Goal: Task Accomplishment & Management: Manage account settings

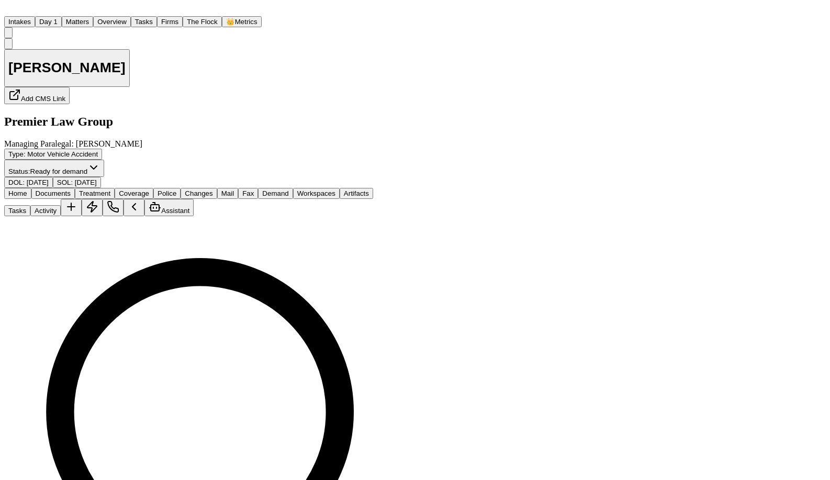
scroll to position [601, 0]
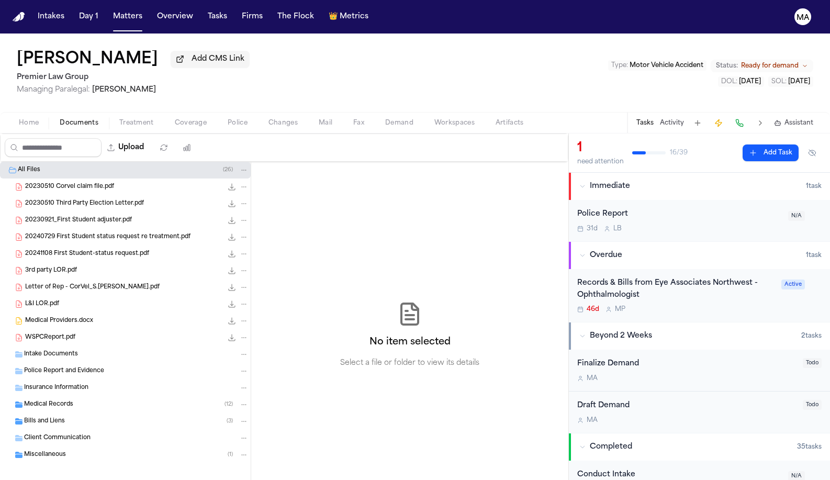
click at [67, 400] on div "Medical Records ( 12 )" at bounding box center [136, 404] width 224 height 9
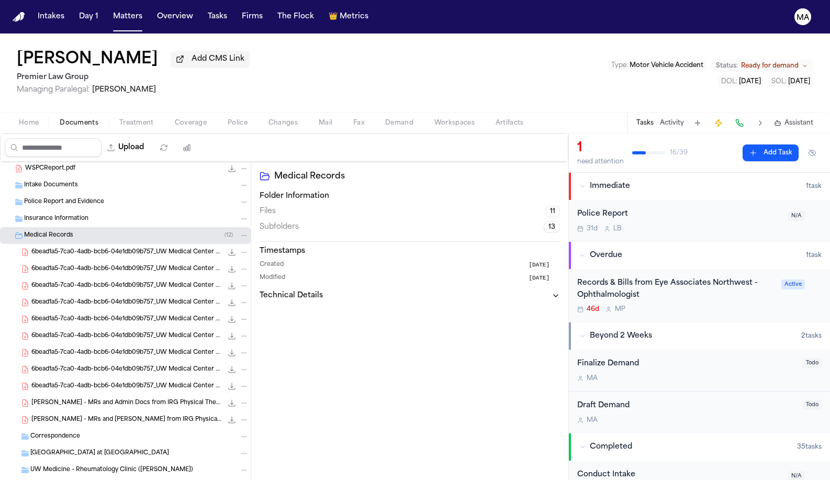
scroll to position [171, 0]
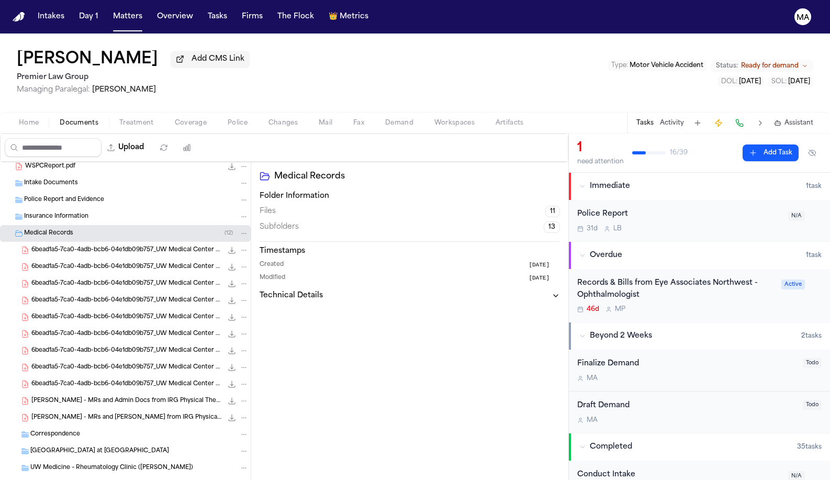
click at [73, 413] on span "S. Jones - MRs and Bills from IRG Physical Therapy - 1.2024 to 10.2024" at bounding box center [126, 417] width 191 height 9
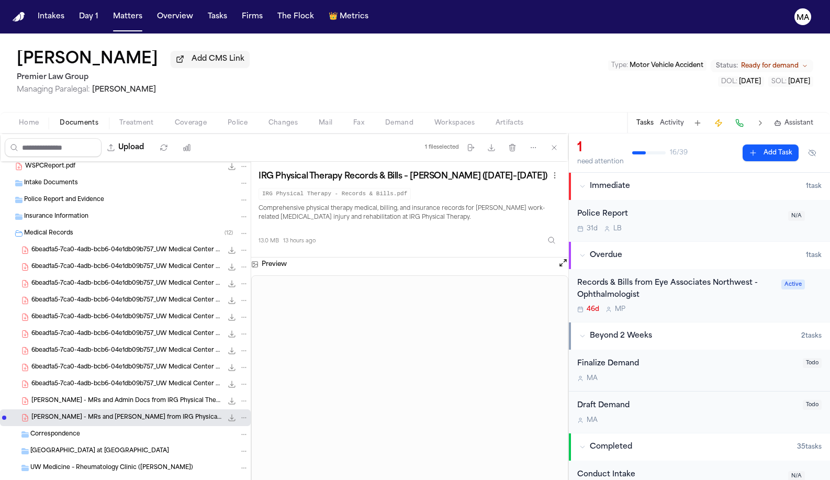
click at [61, 392] on div "S. Jones - MRs and Admin Docs from IRG Physical Therapy - 3.28.23 to Undated 12…" at bounding box center [125, 400] width 251 height 17
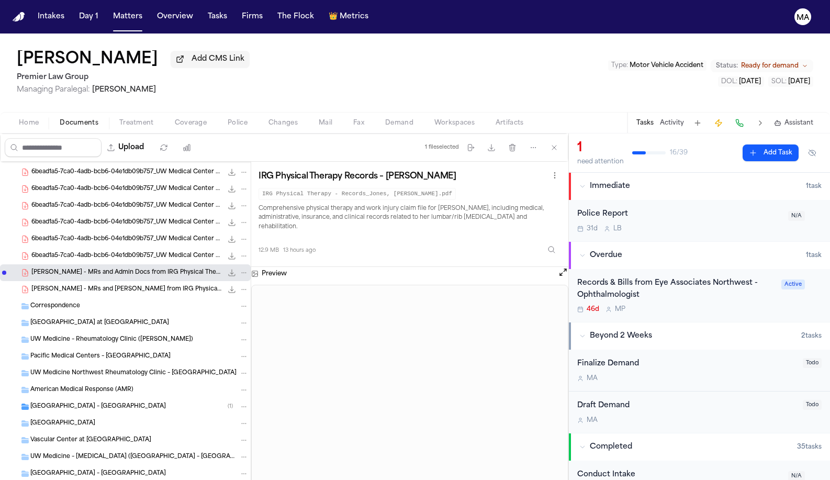
scroll to position [352, 0]
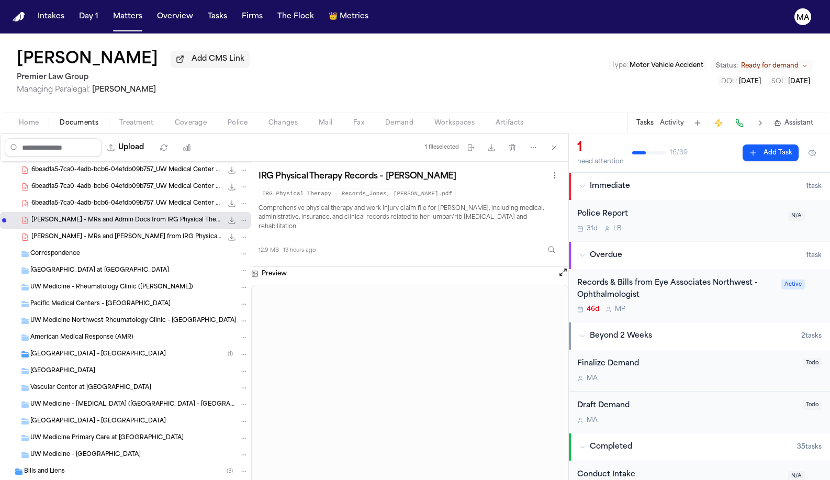
click at [54, 229] on div "S. Jones - MRs and Bills from IRG Physical Therapy - 1.2024 to 10.2024 13.0 MB …" at bounding box center [125, 237] width 251 height 17
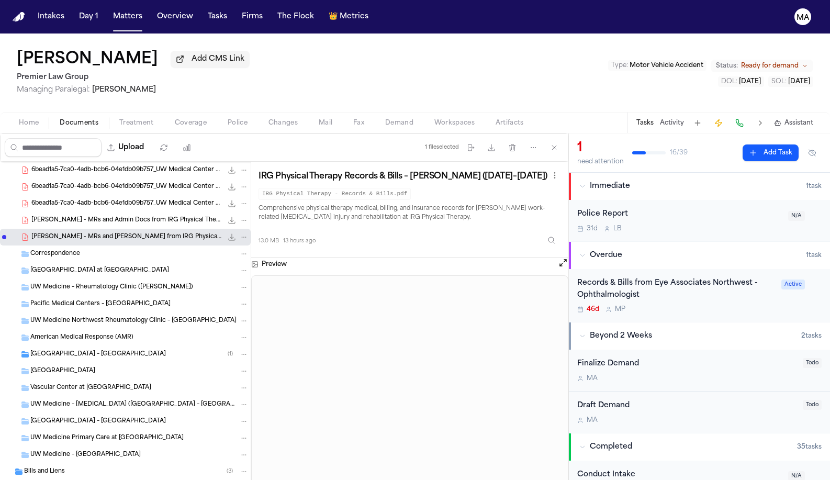
click at [50, 216] on span "S. Jones - MRs and Admin Docs from IRG Physical Therapy - 3.28.23 to Undated" at bounding box center [126, 220] width 191 height 9
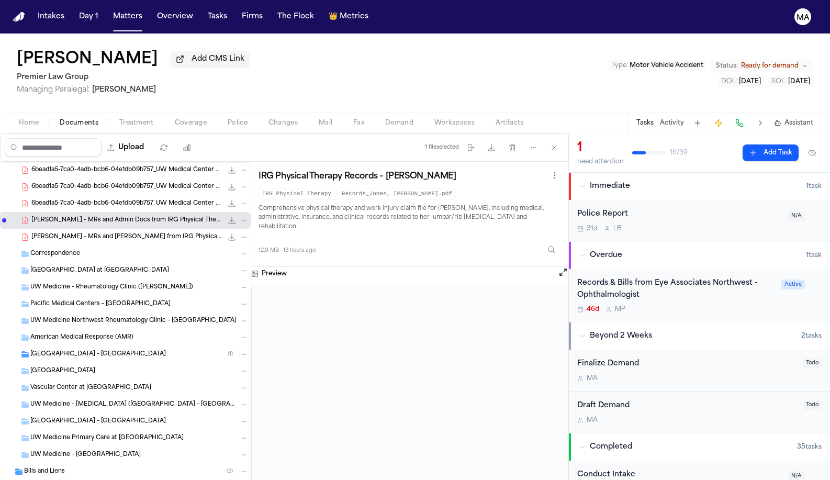
click at [52, 233] on span "S. Jones - MRs and Bills from IRG Physical Therapy - 1.2024 to 10.2024" at bounding box center [126, 237] width 191 height 9
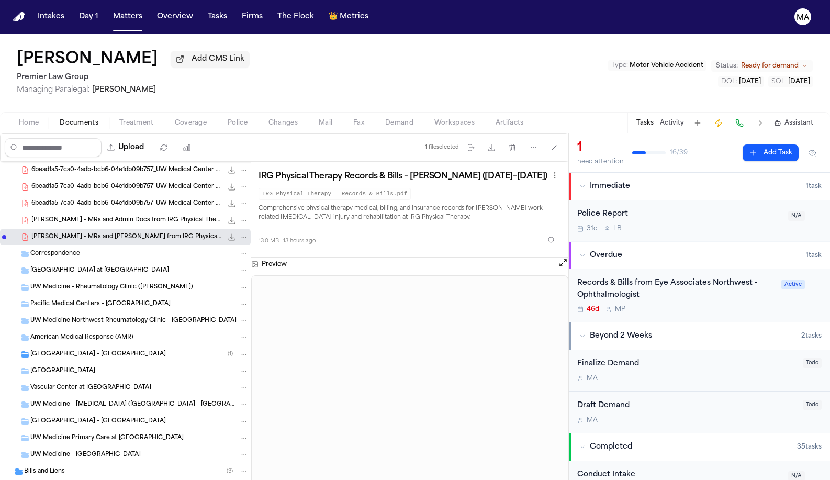
click at [47, 216] on span "S. Jones - MRs and Admin Docs from IRG Physical Therapy - 3.28.23 to Undated" at bounding box center [126, 220] width 191 height 9
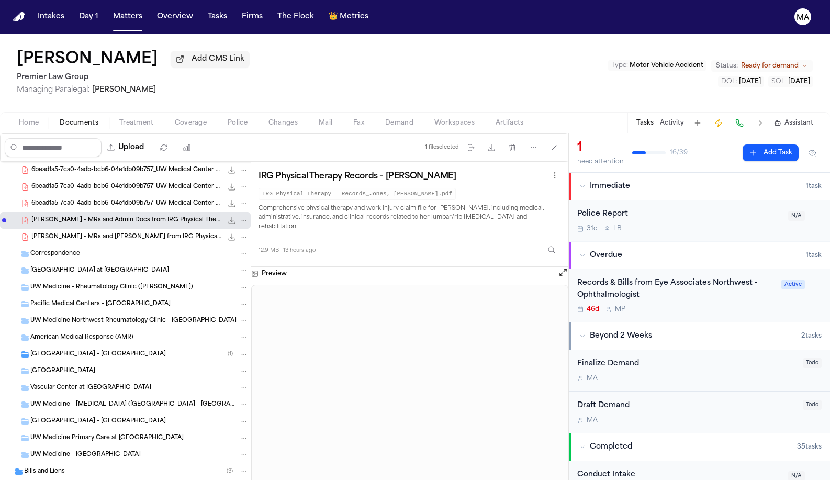
click at [50, 233] on span "S. Jones - MRs and Bills from IRG Physical Therapy - 1.2024 to 10.2024" at bounding box center [126, 237] width 191 height 9
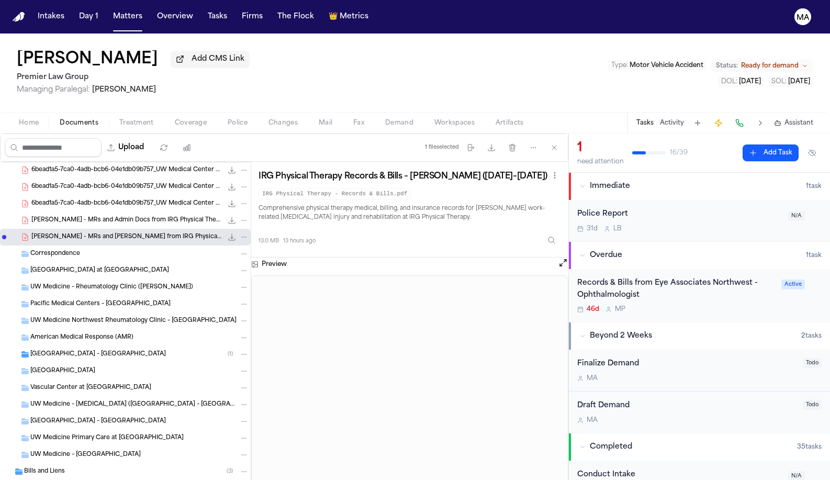
click at [50, 216] on span "S. Jones - MRs and Admin Docs from IRG Physical Therapy - 3.28.23 to Undated" at bounding box center [126, 220] width 191 height 9
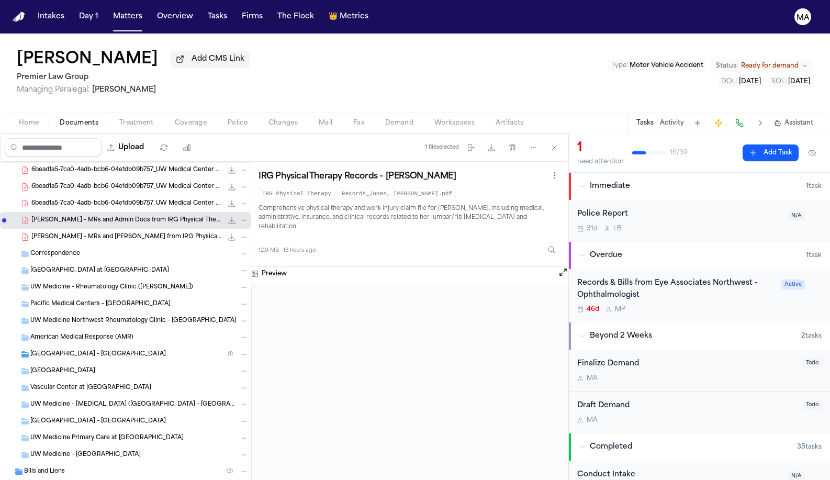
click at [52, 233] on span "S. Jones - MRs and Bills from IRG Physical Therapy - 1.2024 to 10.2024" at bounding box center [126, 237] width 191 height 9
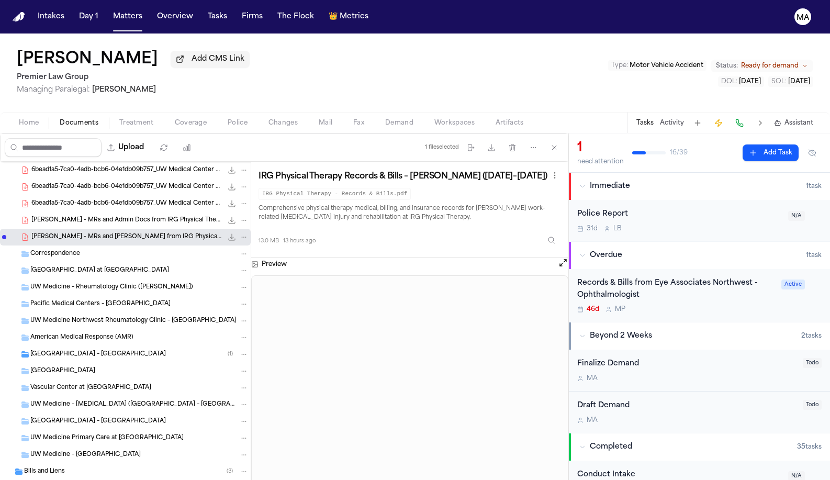
click at [53, 212] on div "S. Jones - MRs and Admin Docs from IRG Physical Therapy - 3.28.23 to Undated 12…" at bounding box center [125, 220] width 251 height 17
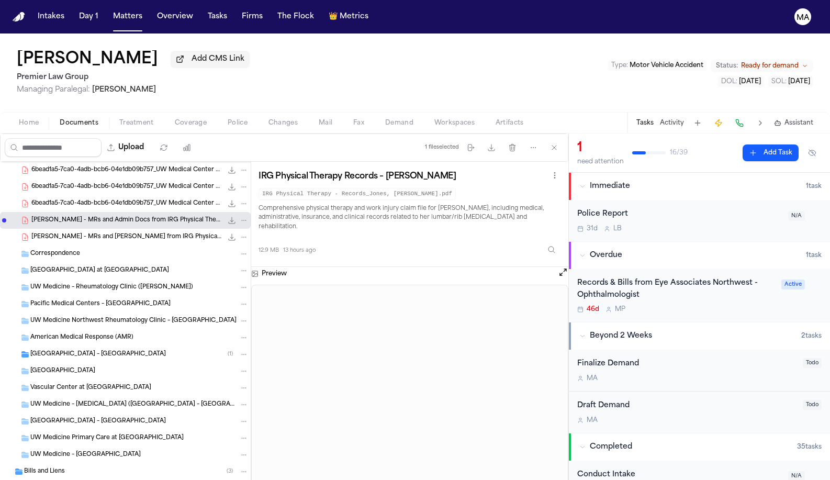
click at [55, 229] on div "S. Jones - MRs and Bills from IRG Physical Therapy - 1.2024 to 10.2024 13.0 MB …" at bounding box center [125, 237] width 251 height 17
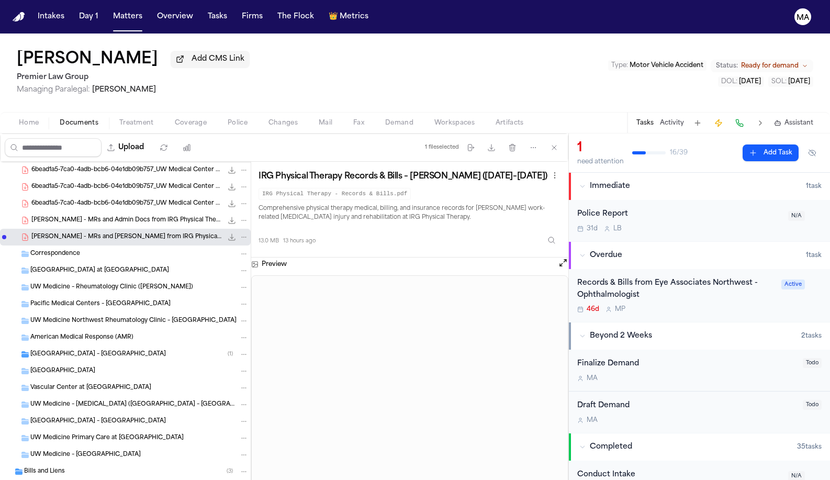
click at [55, 216] on span "S. Jones - MRs and Admin Docs from IRG Physical Therapy - 3.28.23 to Undated" at bounding box center [126, 220] width 191 height 9
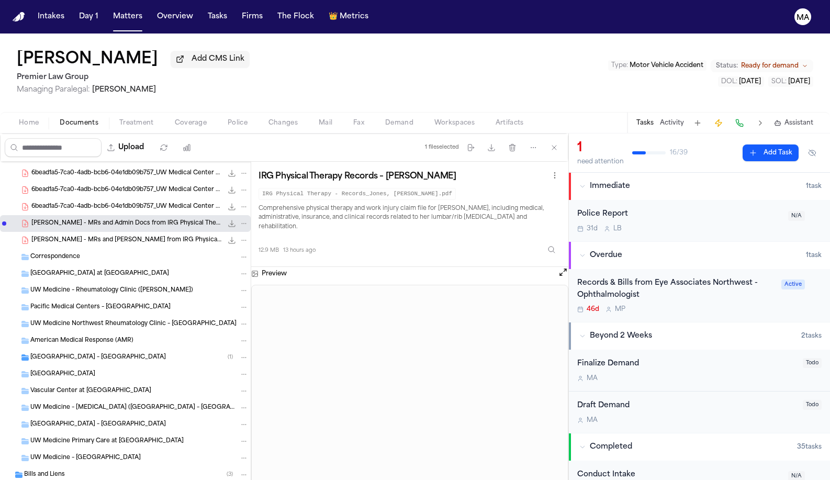
scroll to position [254, 0]
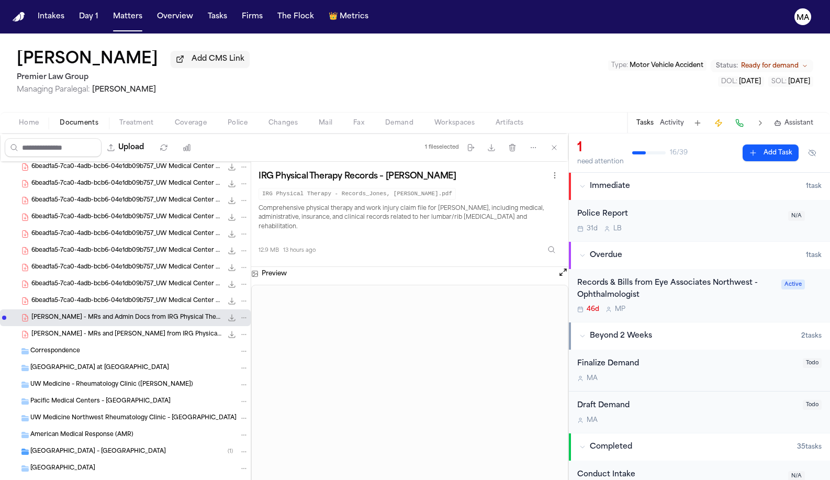
click at [52, 330] on span "S. Jones - MRs and Bills from IRG Physical Therapy - 1.2024 to 10.2024" at bounding box center [126, 334] width 191 height 9
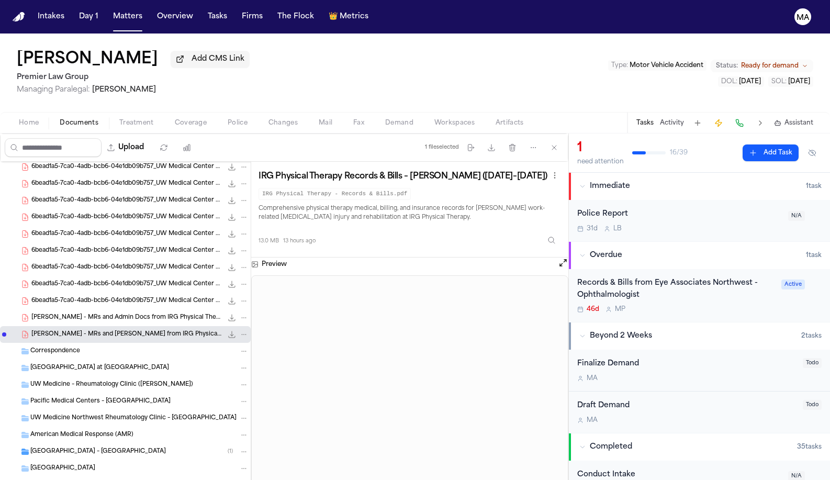
click at [52, 309] on div "S. Jones - MRs and Admin Docs from IRG Physical Therapy - 3.28.23 to Undated 12…" at bounding box center [125, 317] width 251 height 17
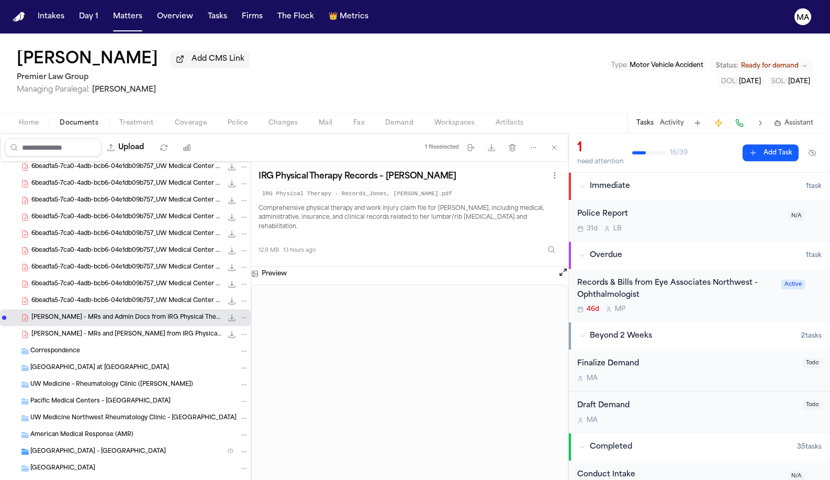
click at [52, 330] on span "S. Jones - MRs and Bills from IRG Physical Therapy - 1.2024 to 10.2024" at bounding box center [126, 334] width 191 height 9
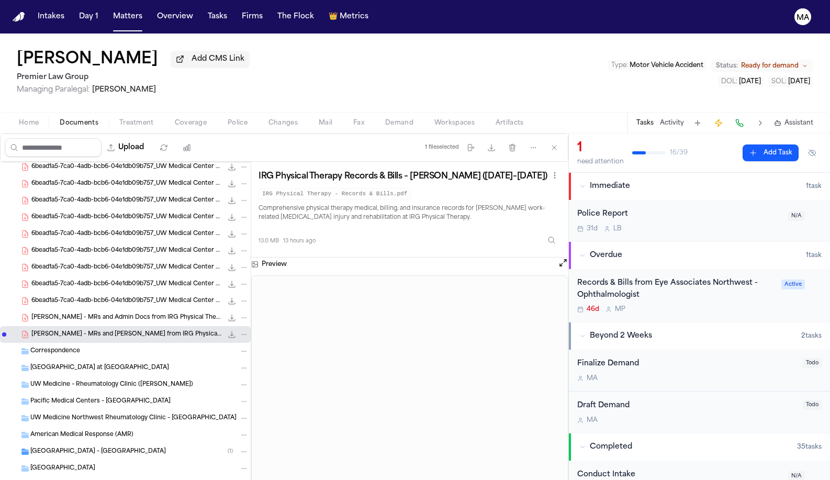
click at [51, 313] on span "S. Jones - MRs and Admin Docs from IRG Physical Therapy - 3.28.23 to Undated" at bounding box center [126, 317] width 191 height 9
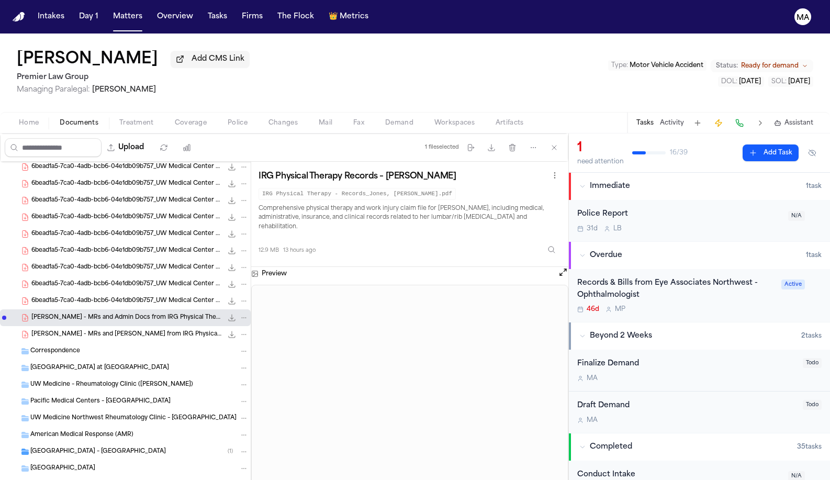
click at [51, 330] on span "S. Jones - MRs and Bills from IRG Physical Therapy - 1.2024 to 10.2024" at bounding box center [126, 334] width 191 height 9
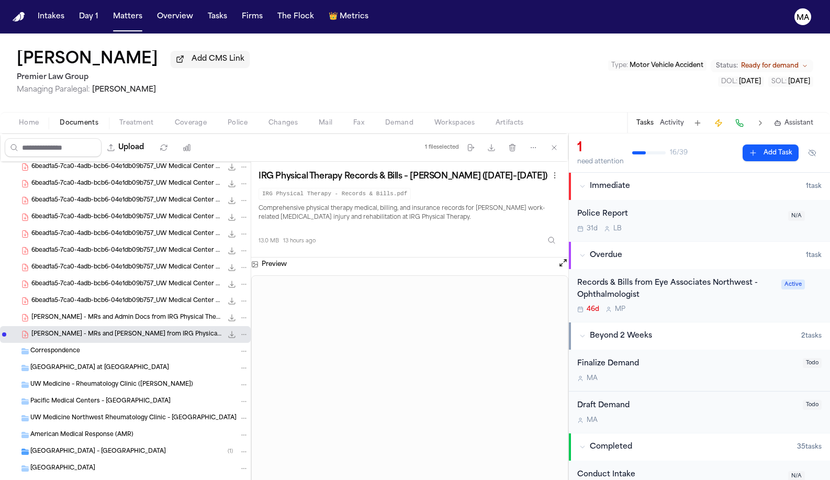
click at [51, 313] on span "S. Jones - MRs and Admin Docs from IRG Physical Therapy - 3.28.23 to Undated" at bounding box center [126, 317] width 191 height 9
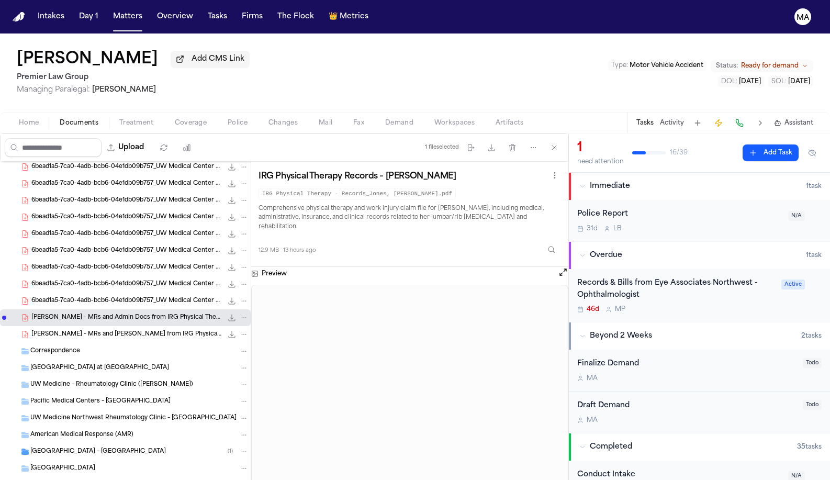
click at [51, 330] on span "S. Jones - MRs and Bills from IRG Physical Therapy - 1.2024 to 10.2024" at bounding box center [126, 334] width 191 height 9
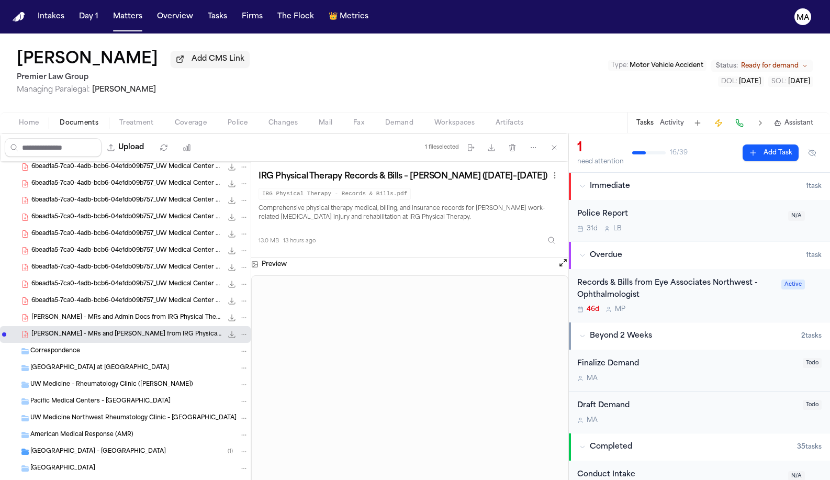
click at [49, 313] on span "S. Jones - MRs and Admin Docs from IRG Physical Therapy - 3.28.23 to Undated" at bounding box center [126, 317] width 191 height 9
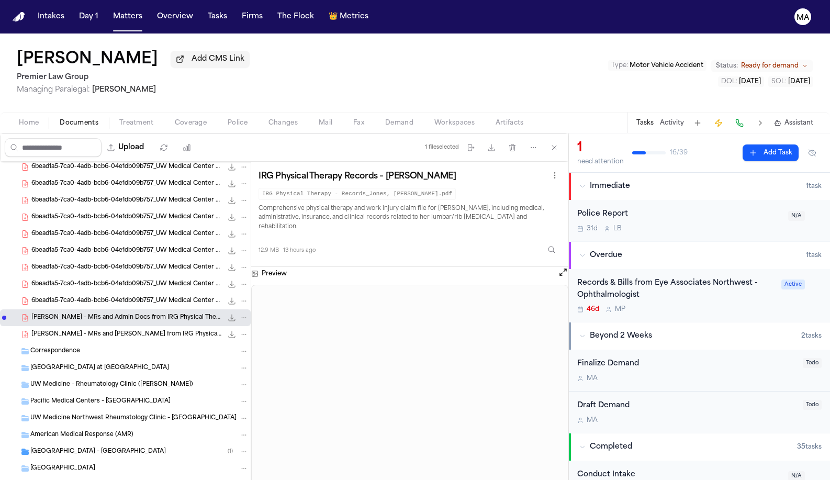
click at [52, 330] on span "S. Jones - MRs and Bills from IRG Physical Therapy - 1.2024 to 10.2024" at bounding box center [126, 334] width 191 height 9
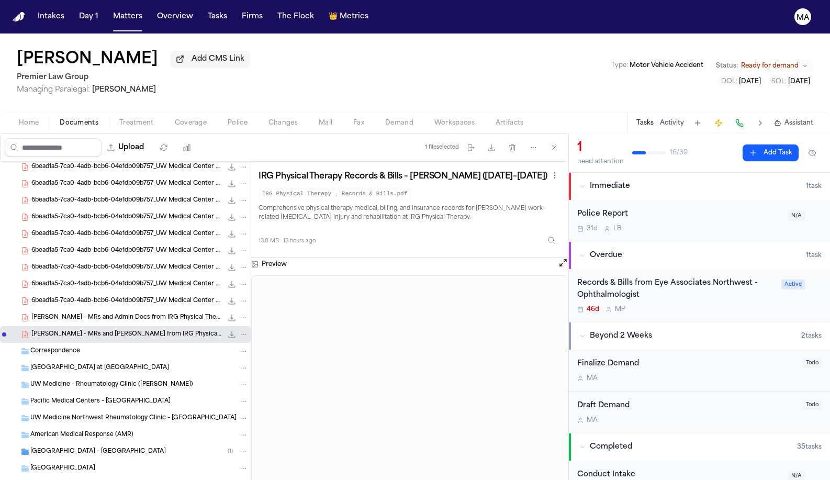
click at [633, 277] on div "Records & Bills from Eye Associates Northwest - Ophthalmologist" at bounding box center [676, 289] width 198 height 24
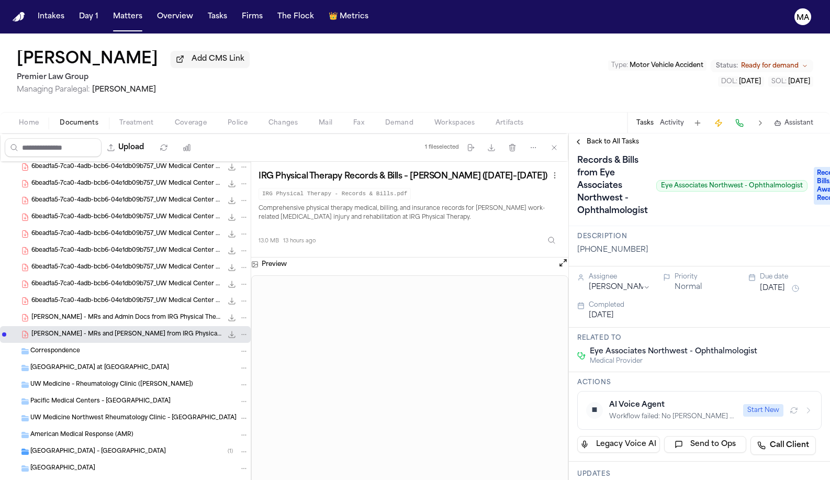
scroll to position [12, 0]
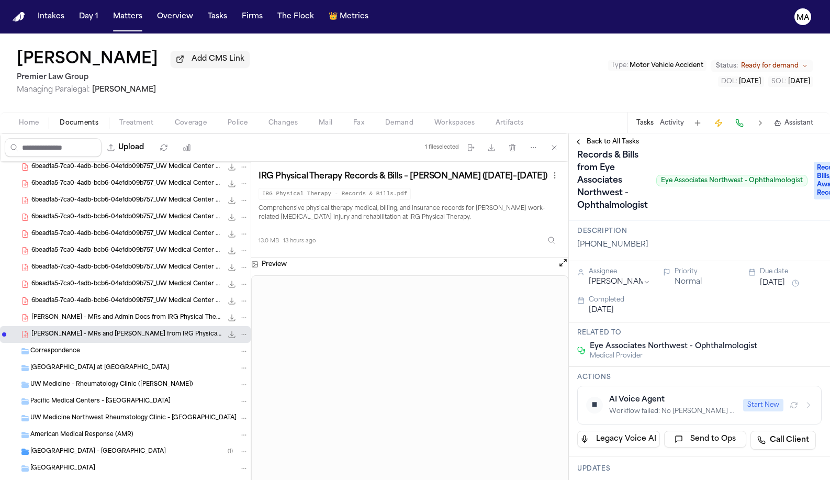
click at [173, 54] on div "Sharon Jones Add CMS Link Premier Law Group Managing Paralegal: Michelle Landaz…" at bounding box center [415, 72] width 830 height 78
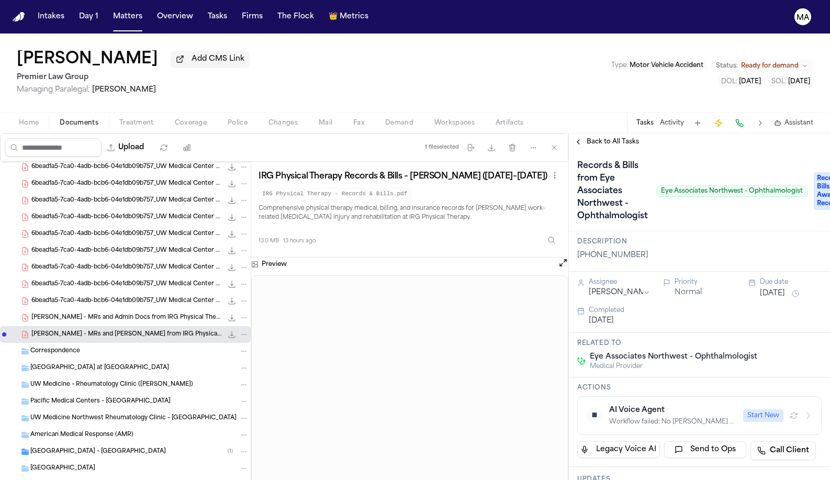
scroll to position [0, 0]
click at [596, 138] on span "Back to All Tasks" at bounding box center [612, 142] width 52 height 8
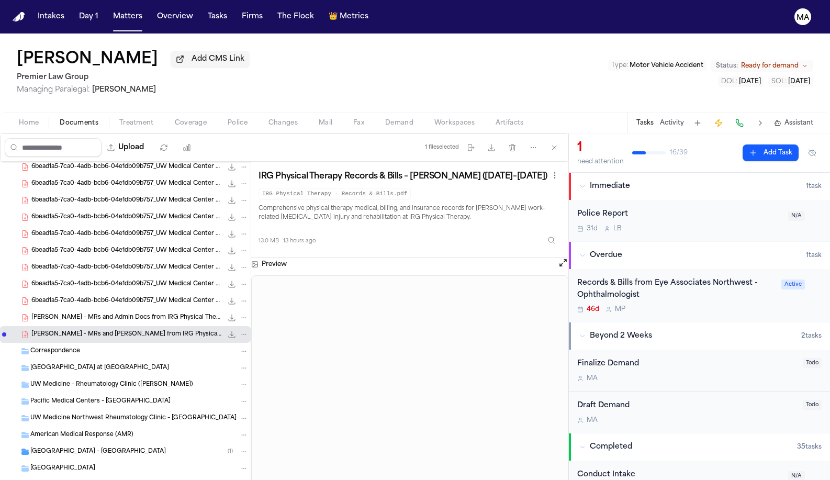
click at [62, 447] on span "[GEOGRAPHIC_DATA] – [GEOGRAPHIC_DATA]" at bounding box center [98, 451] width 136 height 9
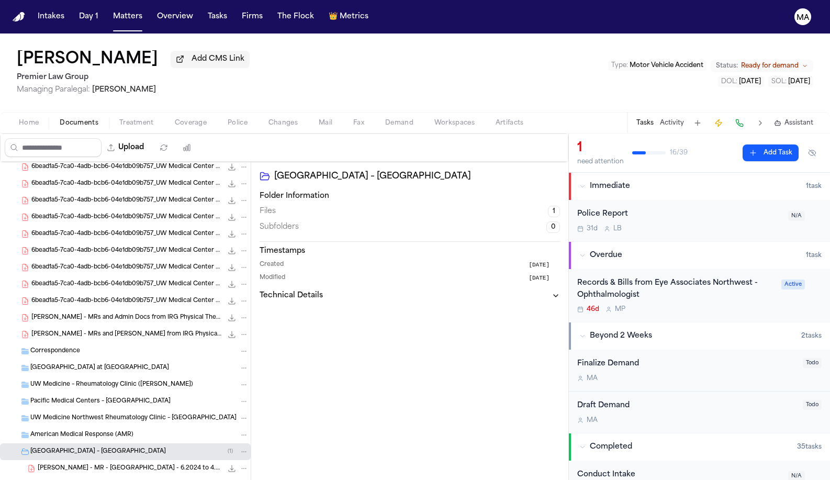
click at [71, 464] on span "[PERSON_NAME] - MR - [GEOGRAPHIC_DATA] - 6.2024 to 4.2025" at bounding box center [130, 468] width 185 height 9
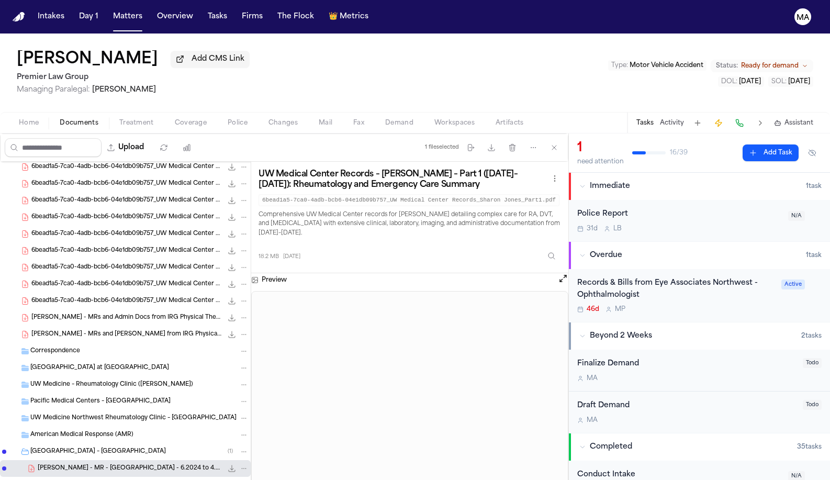
click at [207, 39] on div "Sharon Jones Add CMS Link Premier Law Group Managing Paralegal: Michelle Landaz…" at bounding box center [415, 72] width 830 height 78
click at [238, 8] on button "Firms" at bounding box center [252, 16] width 29 height 19
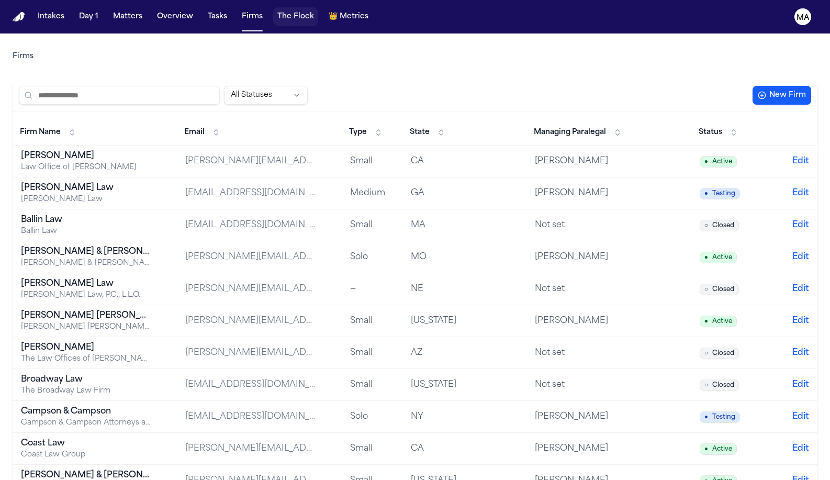
click at [273, 10] on button "The Flock" at bounding box center [295, 16] width 45 height 19
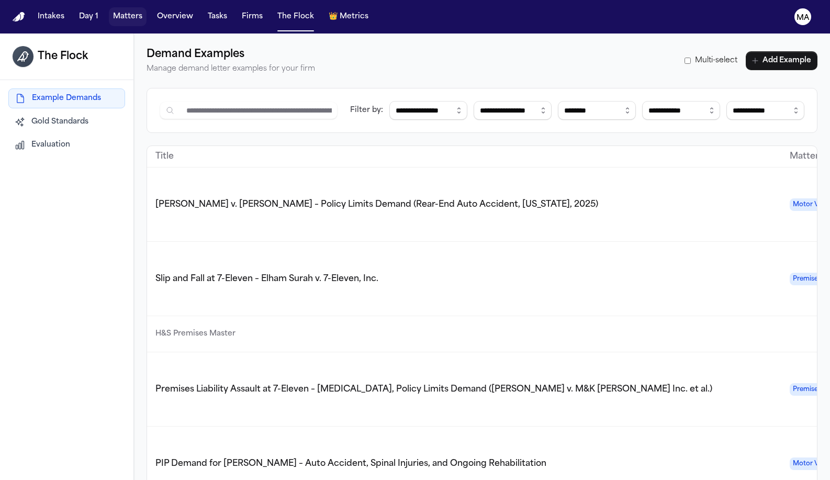
click at [109, 12] on button "Matters" at bounding box center [128, 16] width 38 height 19
